Goal: Find specific page/section: Find specific page/section

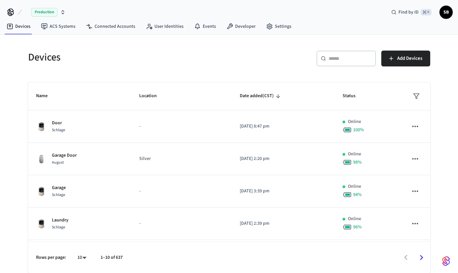
click at [59, 14] on div "Production" at bounding box center [48, 12] width 34 height 9
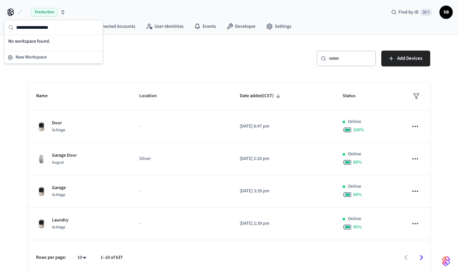
click at [47, 14] on span "Production" at bounding box center [44, 12] width 26 height 9
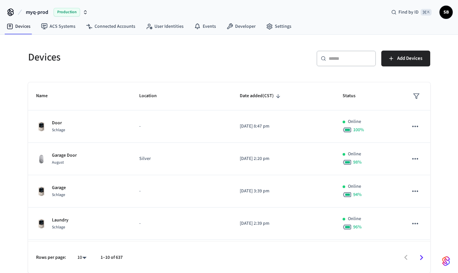
click at [44, 10] on span "myq-prod" at bounding box center [37, 12] width 22 height 8
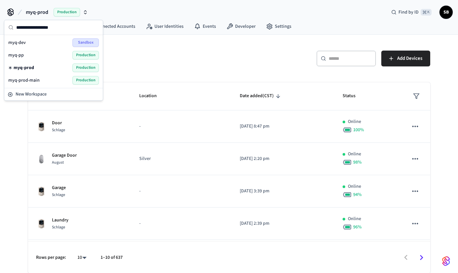
click at [27, 41] on div "myq-dev Sandbox" at bounding box center [53, 42] width 91 height 9
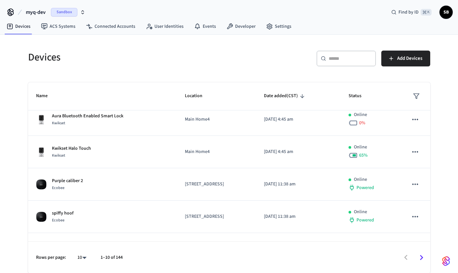
scroll to position [193, 0]
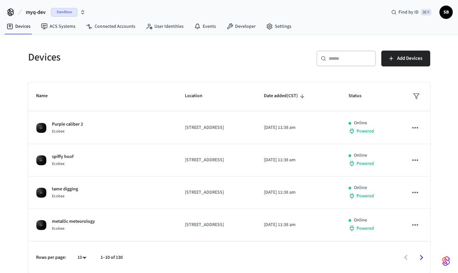
click at [84, 258] on body "myq-dev Sandbox Find by ID ⌘ K SB Devices ACS Systems Connected Accounts User I…" at bounding box center [229, 137] width 458 height 274
click at [80, 241] on li "100" at bounding box center [79, 236] width 18 height 18
type input "***"
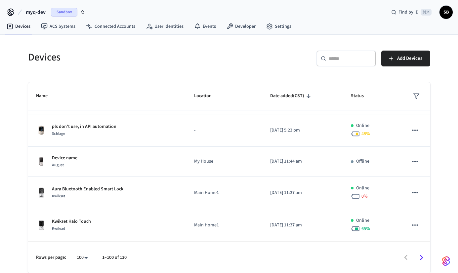
scroll to position [0, 0]
click at [417, 256] on icon "Go to next page" at bounding box center [421, 257] width 10 height 10
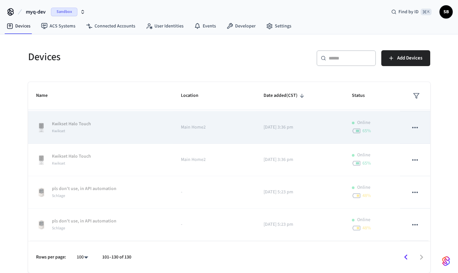
click at [117, 133] on div "Kwikset Halo Touch Kwikset" at bounding box center [100, 128] width 129 height 14
click at [415, 129] on icon "sticky table" at bounding box center [415, 127] width 9 height 9
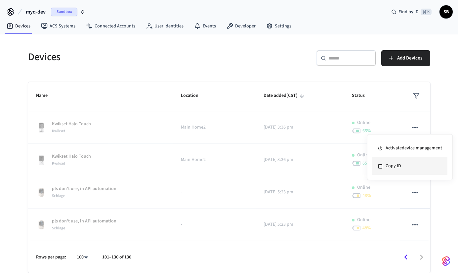
click at [394, 165] on li "Copy ID" at bounding box center [409, 166] width 75 height 18
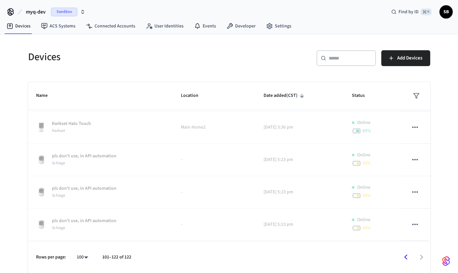
click at [36, 11] on span "myq-dev" at bounding box center [36, 12] width 20 height 8
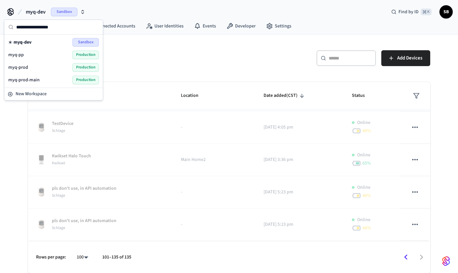
click at [33, 78] on span "myq-prod-main" at bounding box center [23, 80] width 31 height 7
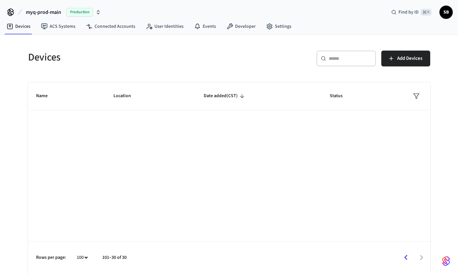
click at [156, 63] on h5 "Devices" at bounding box center [126, 58] width 197 height 14
click at [89, 257] on body "myq-prod-main Production Find by ID ⌘ K SB Devices ACS Systems Connected Accoun…" at bounding box center [229, 137] width 458 height 274
click at [79, 203] on li "10" at bounding box center [80, 201] width 18 height 18
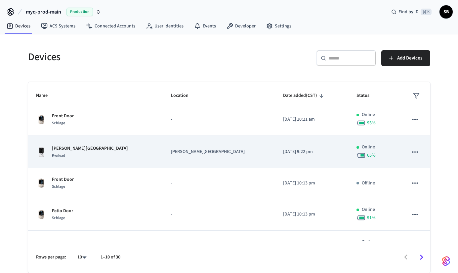
scroll to position [186, 0]
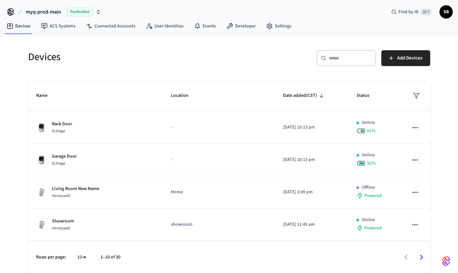
click at [83, 256] on body "myq-prod-main Production Find by ID ⌘ K SB Devices ACS Systems Connected Accoun…" at bounding box center [229, 137] width 458 height 274
click at [82, 233] on li "100" at bounding box center [79, 236] width 18 height 18
type input "***"
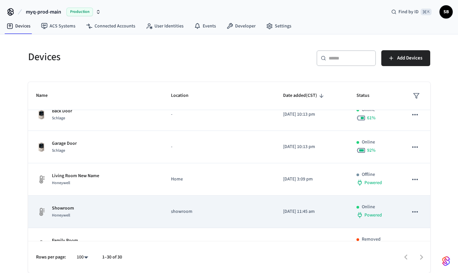
scroll to position [0, 0]
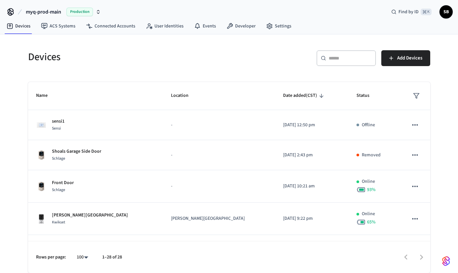
click at [42, 10] on span "myq-prod-main" at bounding box center [43, 12] width 35 height 8
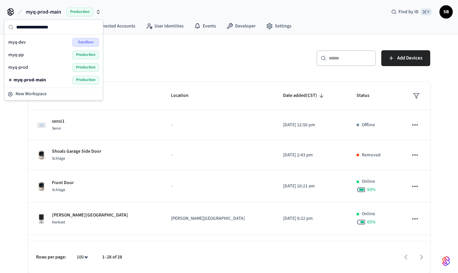
click at [37, 66] on div "myq-prod Production" at bounding box center [53, 67] width 91 height 9
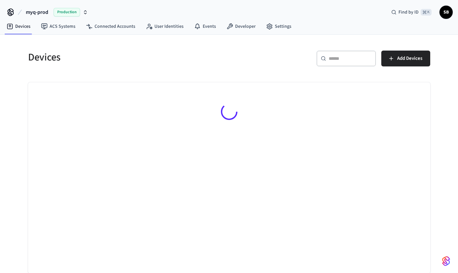
scroll to position [0, 0]
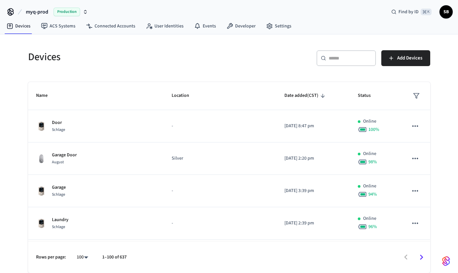
click at [85, 261] on body "myq-prod Production Find by ID ⌘ K SB Devices ACS Systems Connected Accounts Us…" at bounding box center [229, 137] width 458 height 274
click at [81, 198] on li "10" at bounding box center [80, 201] width 18 height 18
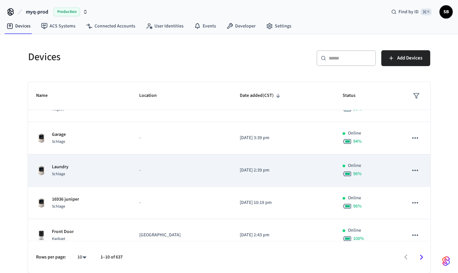
scroll to position [191, 0]
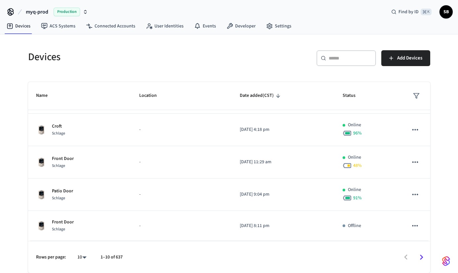
click at [85, 257] on body "myq-prod Production Find by ID ⌘ K SB Devices ACS Systems Connected Accounts Us…" at bounding box center [229, 137] width 458 height 274
click at [80, 254] on li "All" at bounding box center [79, 254] width 18 height 18
type input "**"
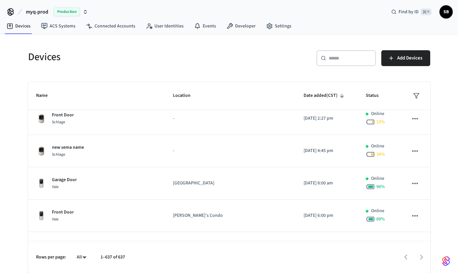
scroll to position [1351, 0]
